Goal: Information Seeking & Learning: Find specific page/section

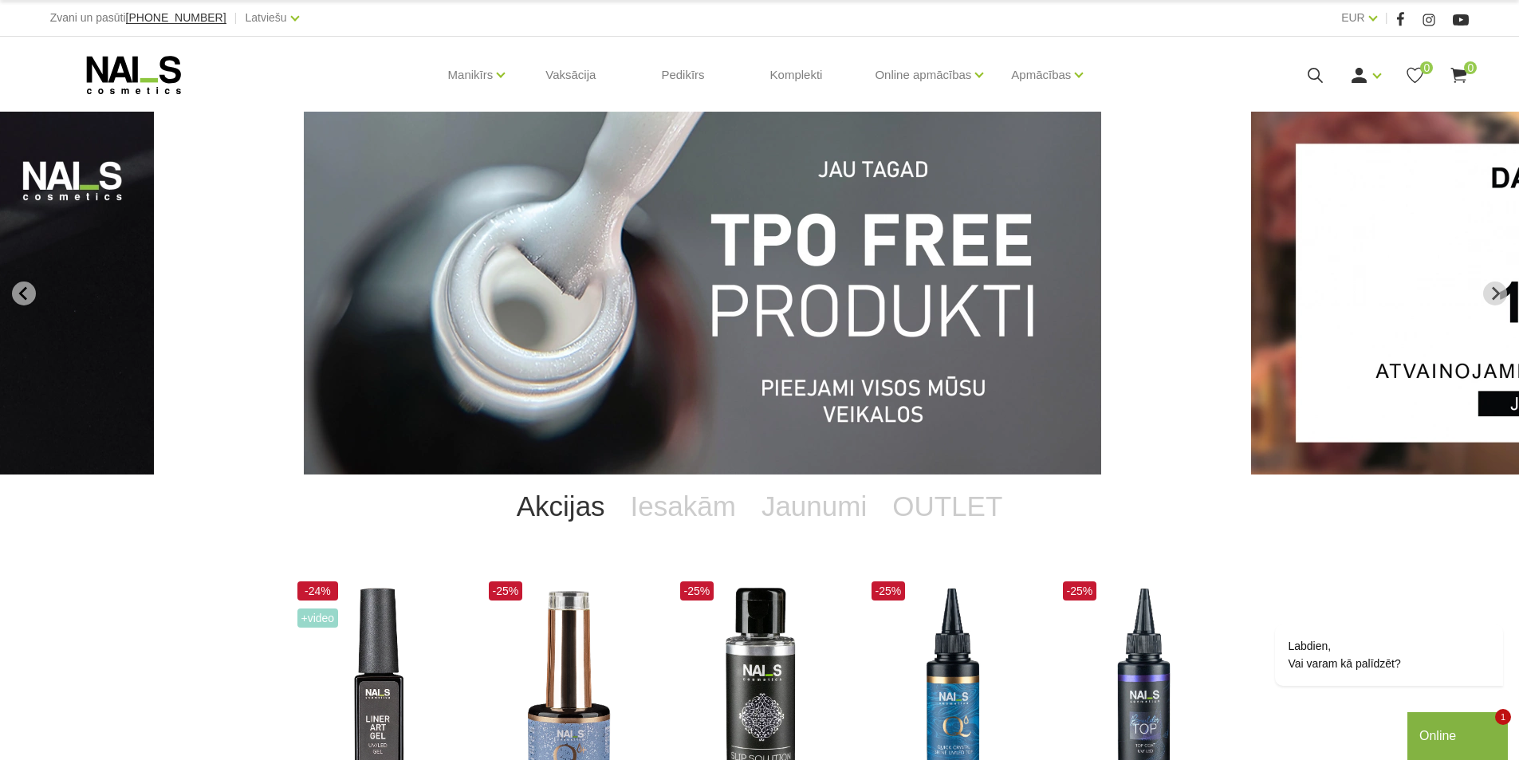
click at [788, 285] on img "1 of 14" at bounding box center [702, 293] width 797 height 363
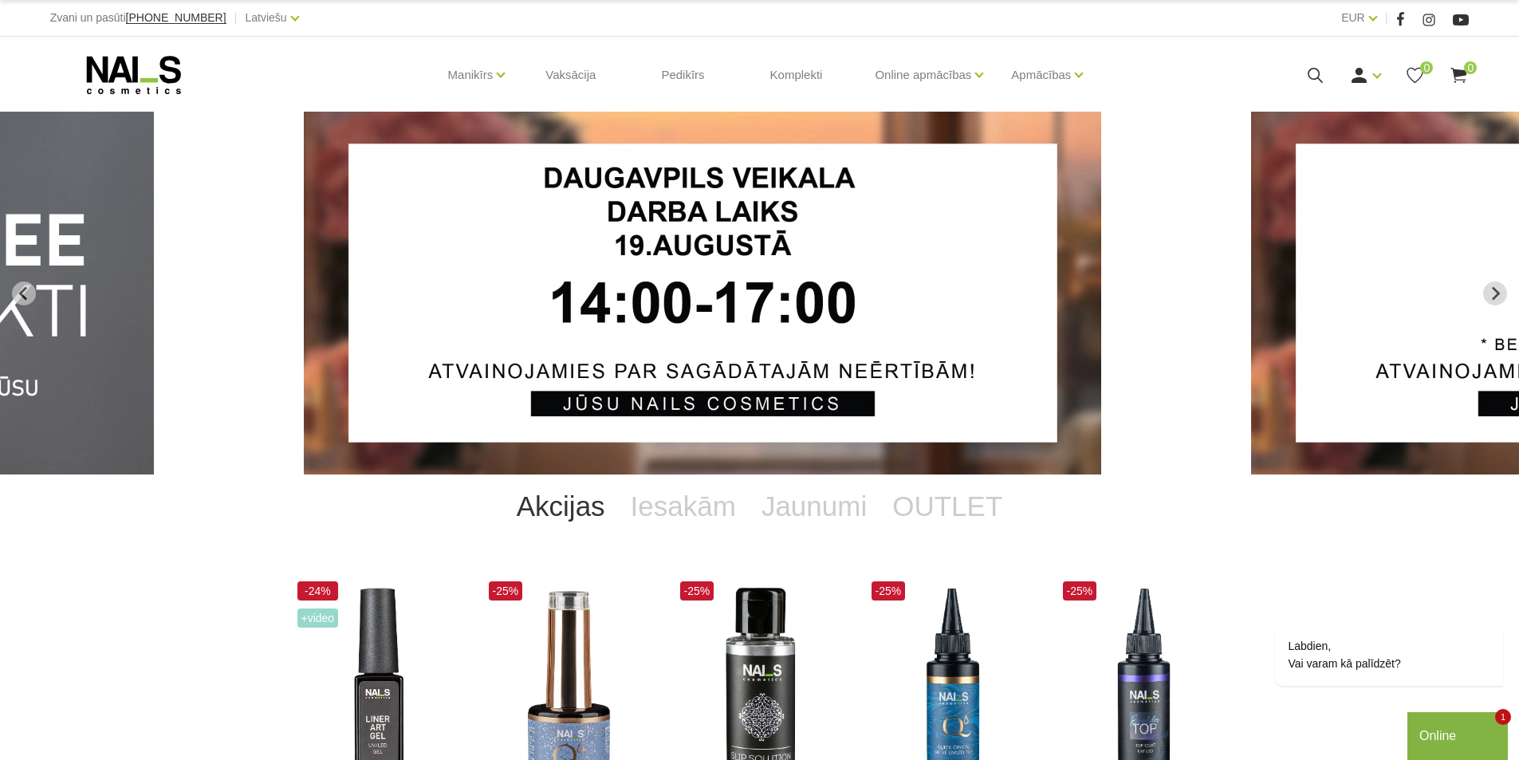
click at [108, 68] on icon at bounding box center [133, 75] width 167 height 40
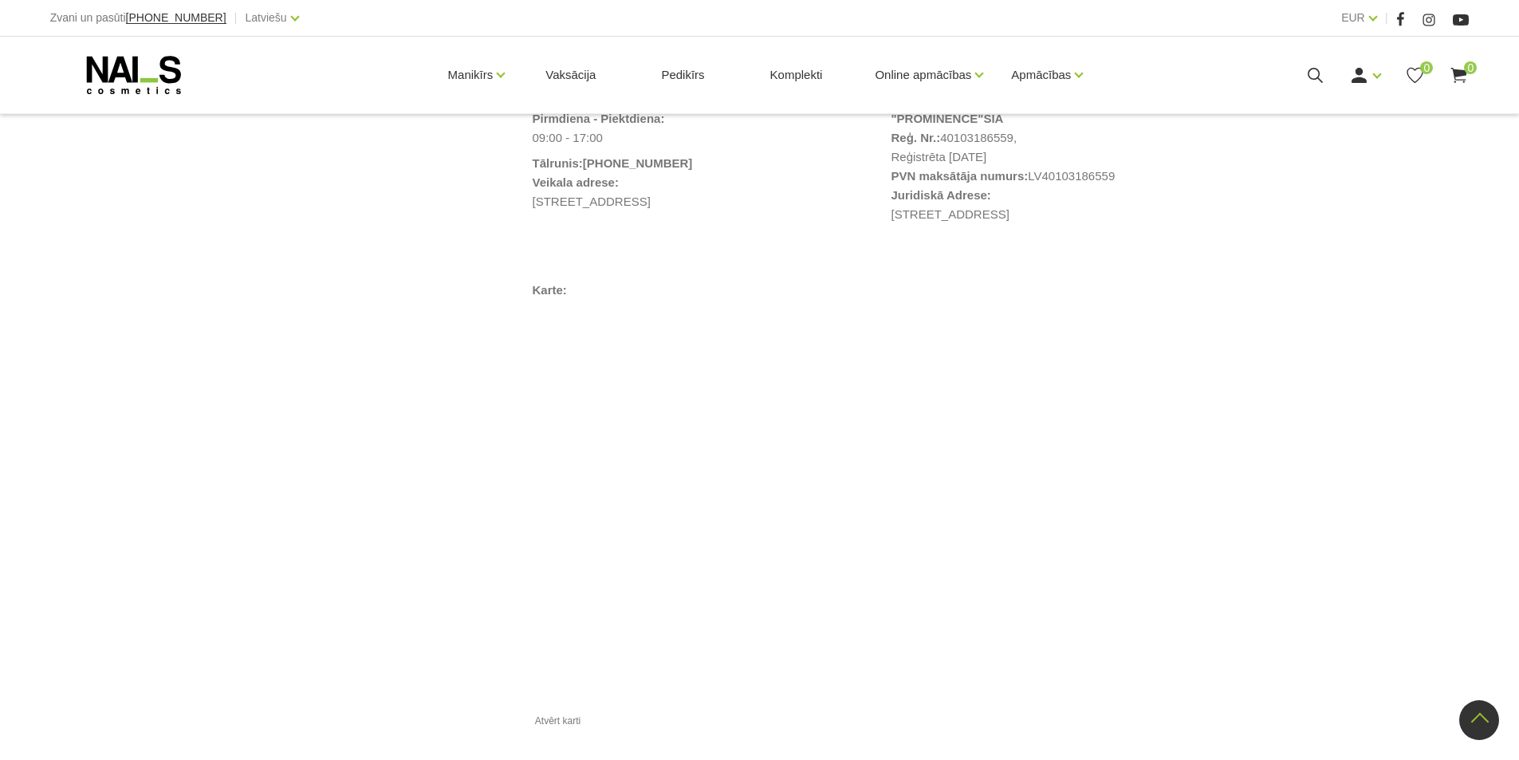
scroll to position [1276, 0]
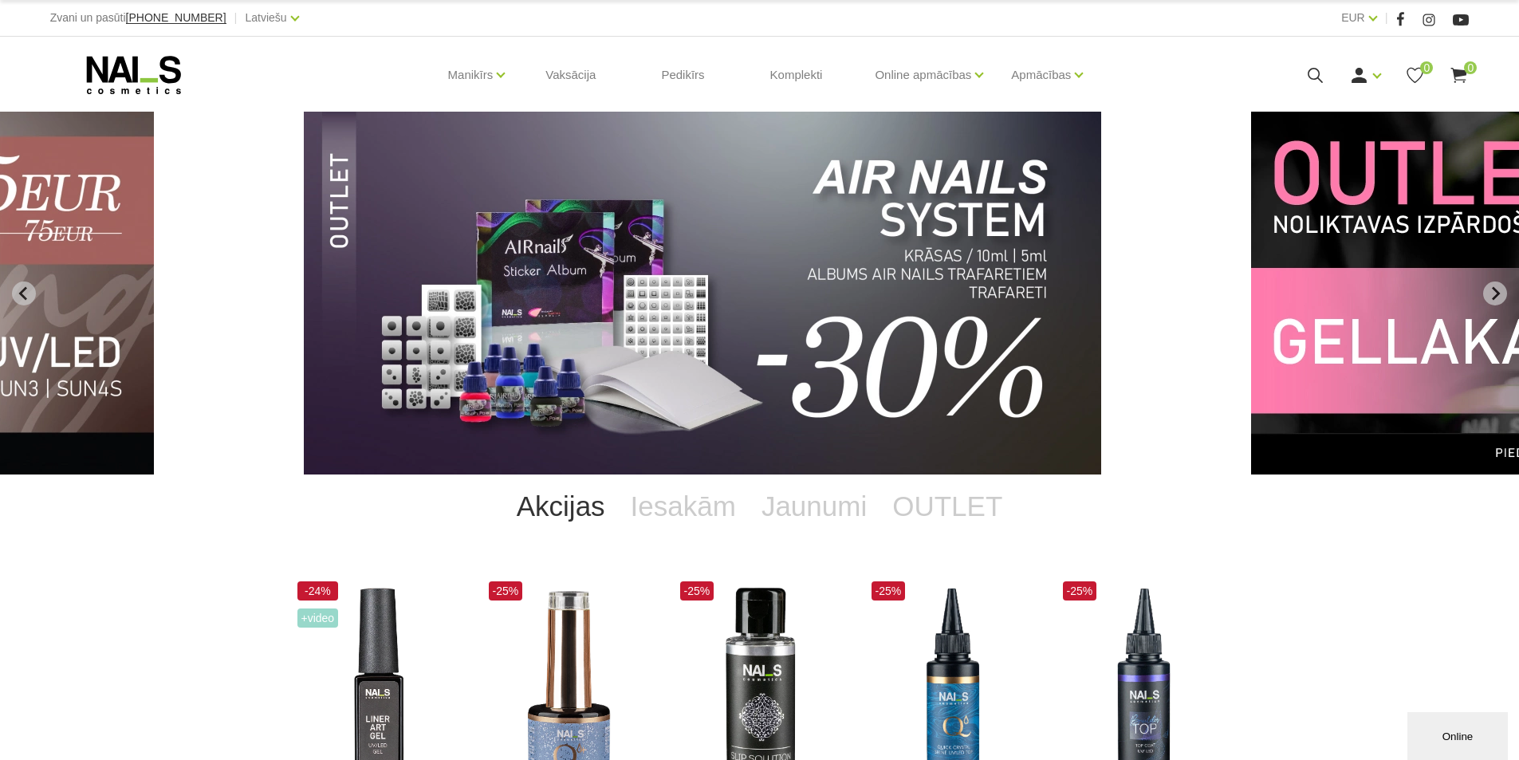
click at [1314, 73] on icon at bounding box center [1315, 75] width 20 height 20
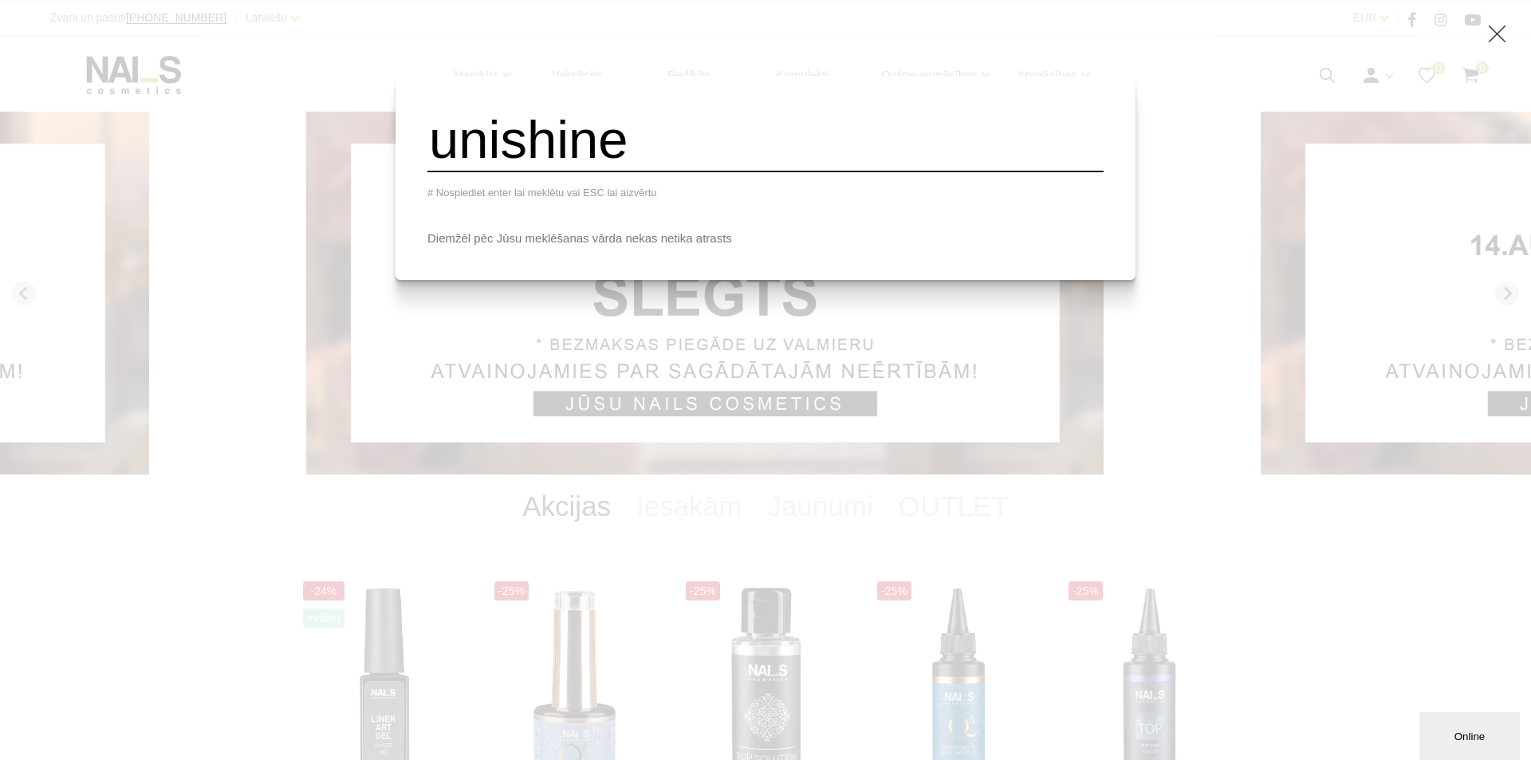
type input "unishine"
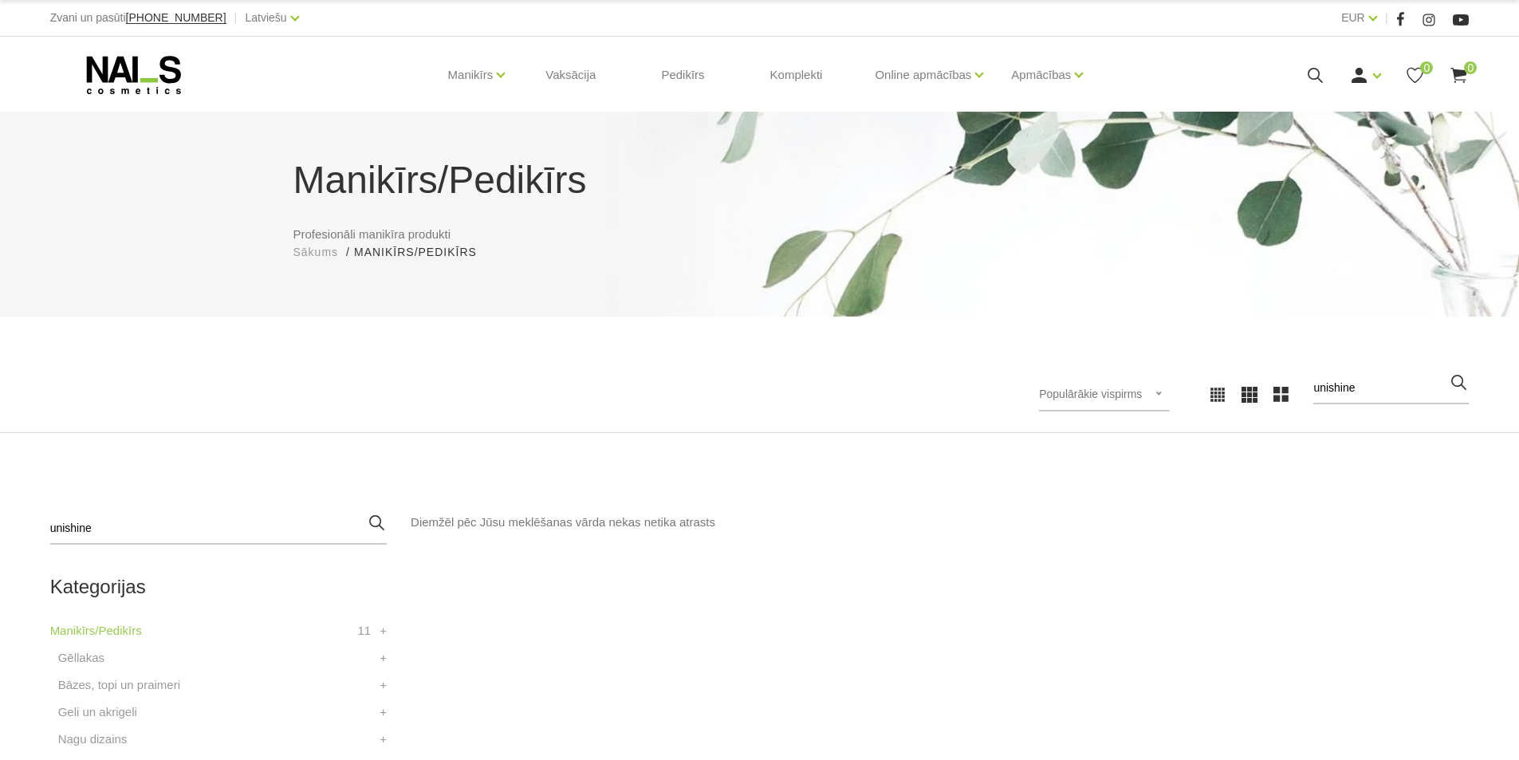
click at [1329, 81] on div "Ienākt Reģistrēties 0 0" at bounding box center [1327, 75] width 284 height 20
click at [1309, 73] on use at bounding box center [1315, 75] width 15 height 15
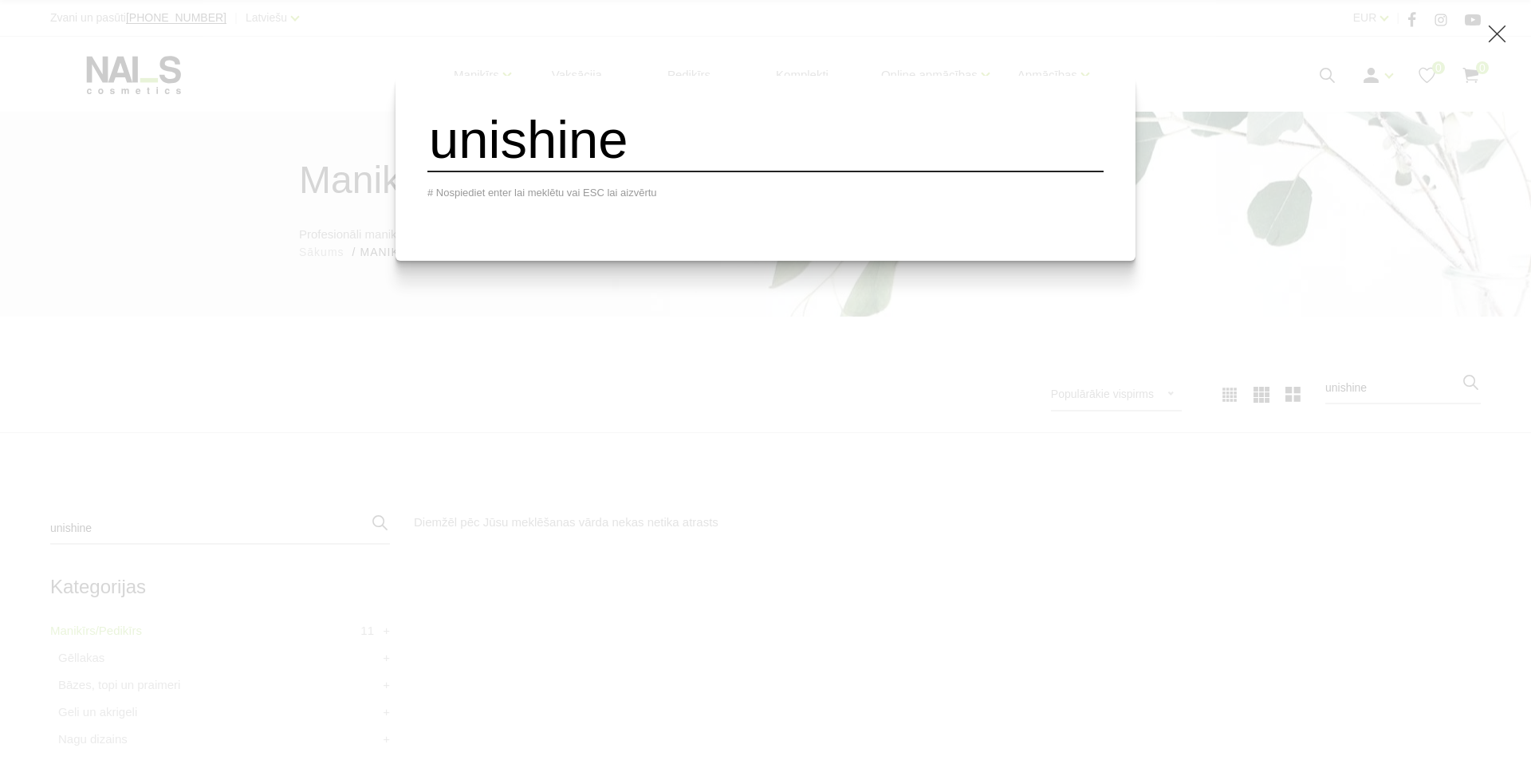
click at [685, 151] on input "unishine" at bounding box center [765, 140] width 676 height 65
type input "u"
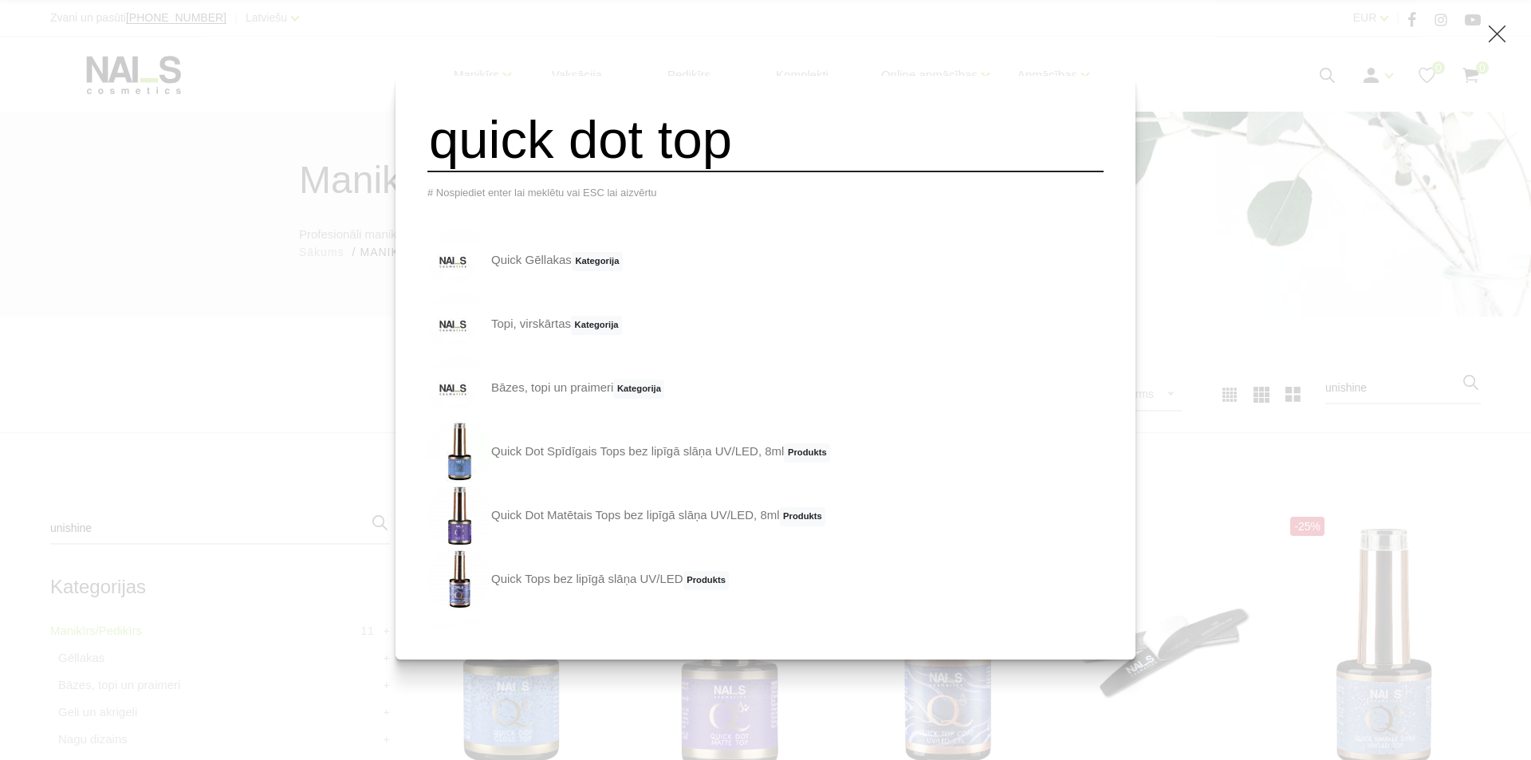
type input "quick dot top"
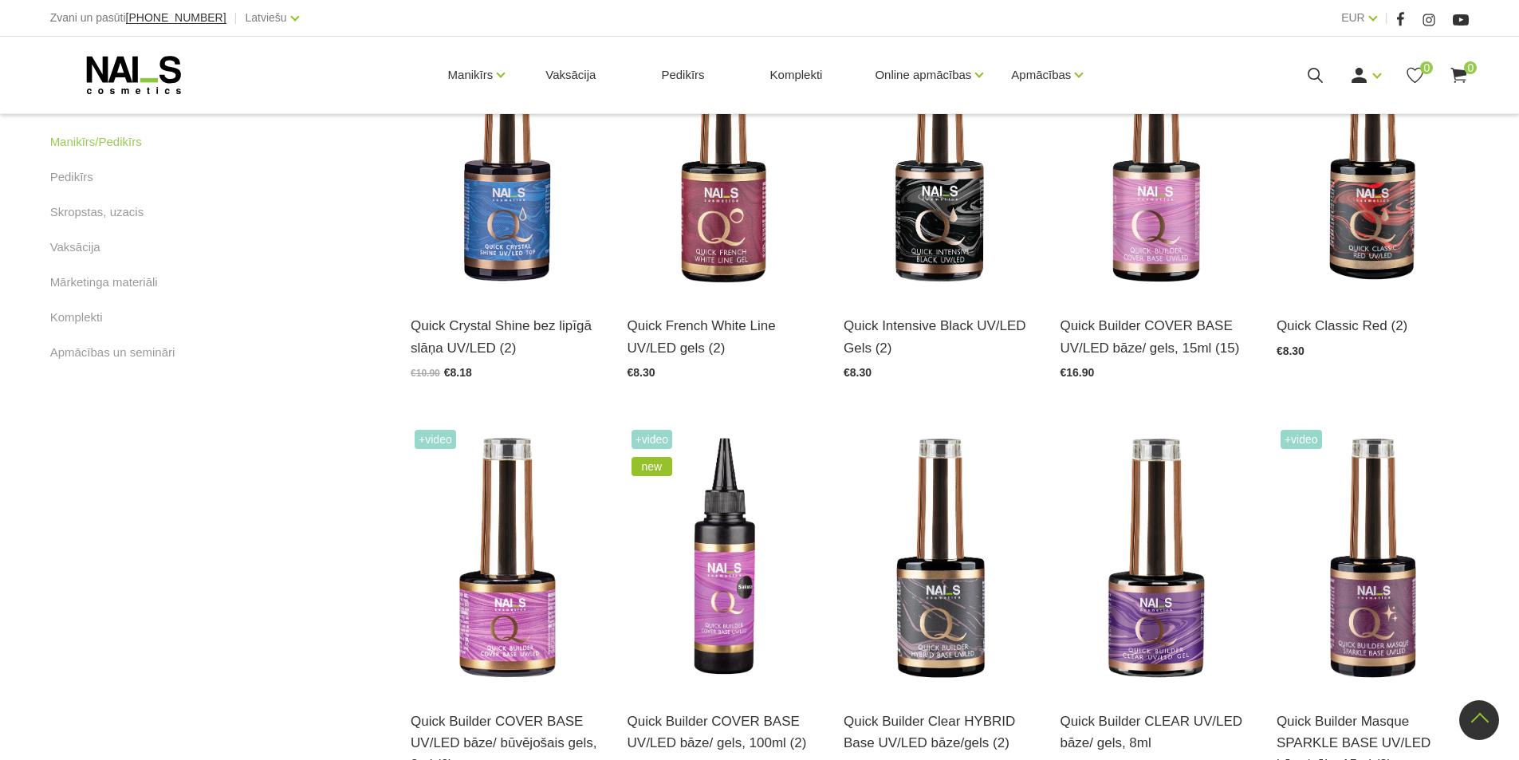
scroll to position [797, 0]
